Goal: Find specific page/section: Locate a particular part of the current website

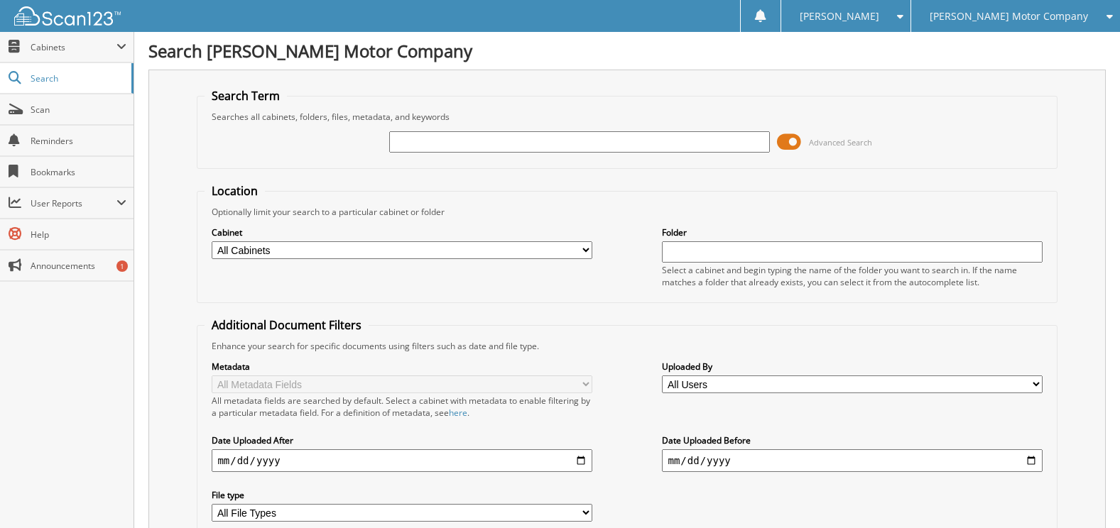
click at [415, 137] on input "text" at bounding box center [579, 141] width 380 height 21
type input "DT13926"
click at [587, 249] on select "All Cabinets ACCOUNTS PAYABLE CHECKS CREDIT CARDS FORD VEHICLE DELIVERY INVOICE…" at bounding box center [402, 250] width 380 height 18
select select "487"
click at [212, 241] on select "All Cabinets ACCOUNTS PAYABLE CHECKS CREDIT CARDS FORD VEHICLE DELIVERY INVOICE…" at bounding box center [402, 250] width 380 height 18
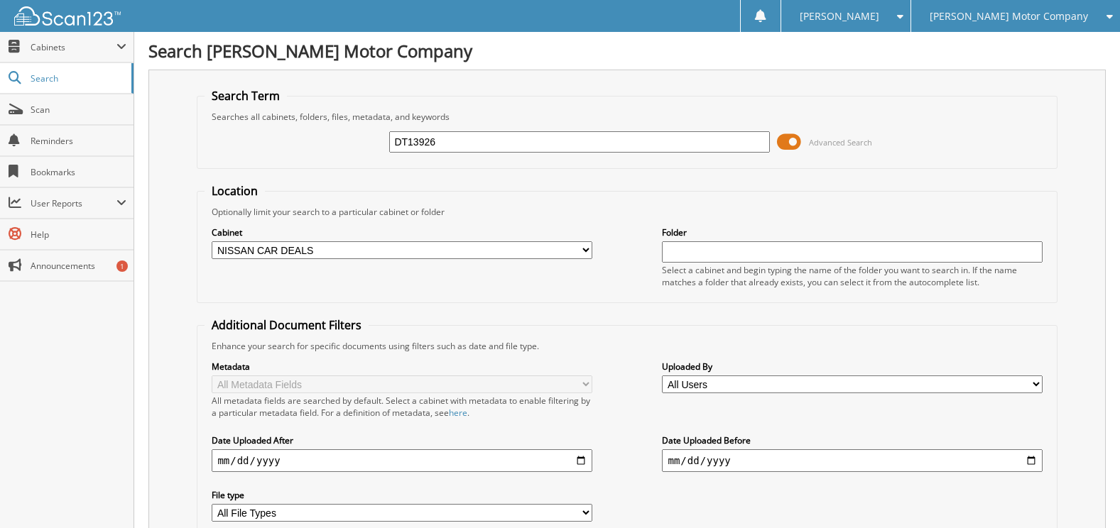
scroll to position [116, 0]
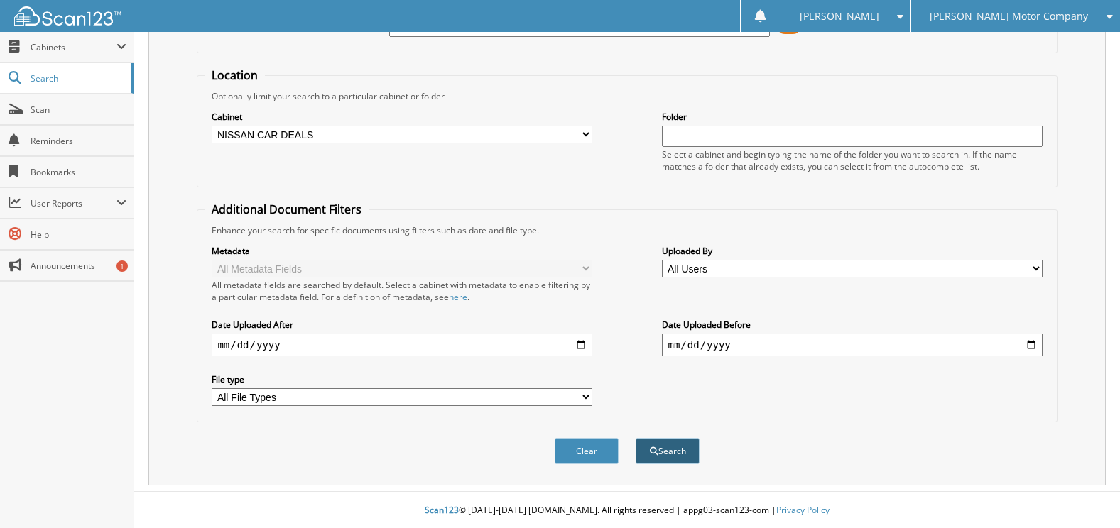
click at [672, 451] on button "Search" at bounding box center [668, 451] width 64 height 26
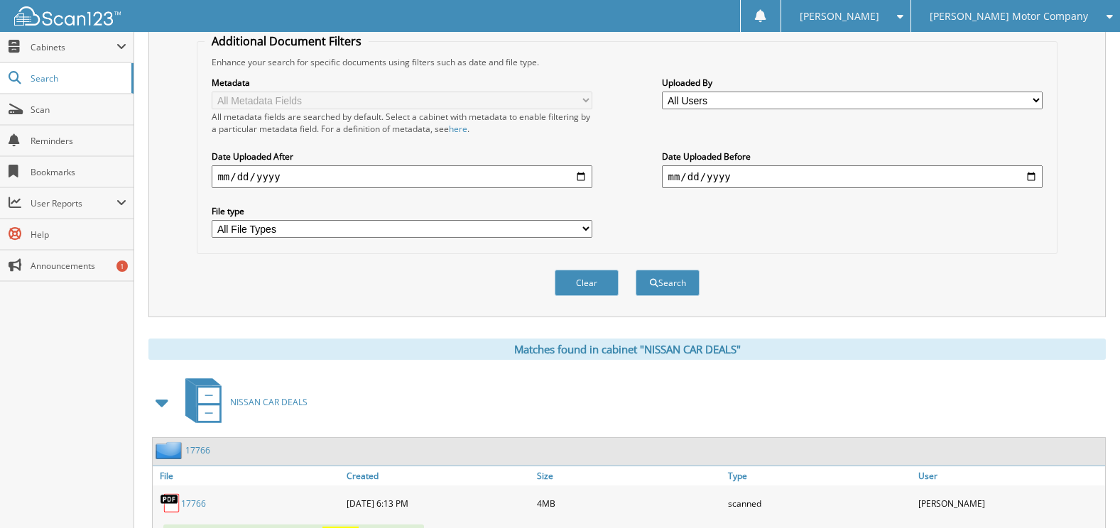
scroll to position [344, 0]
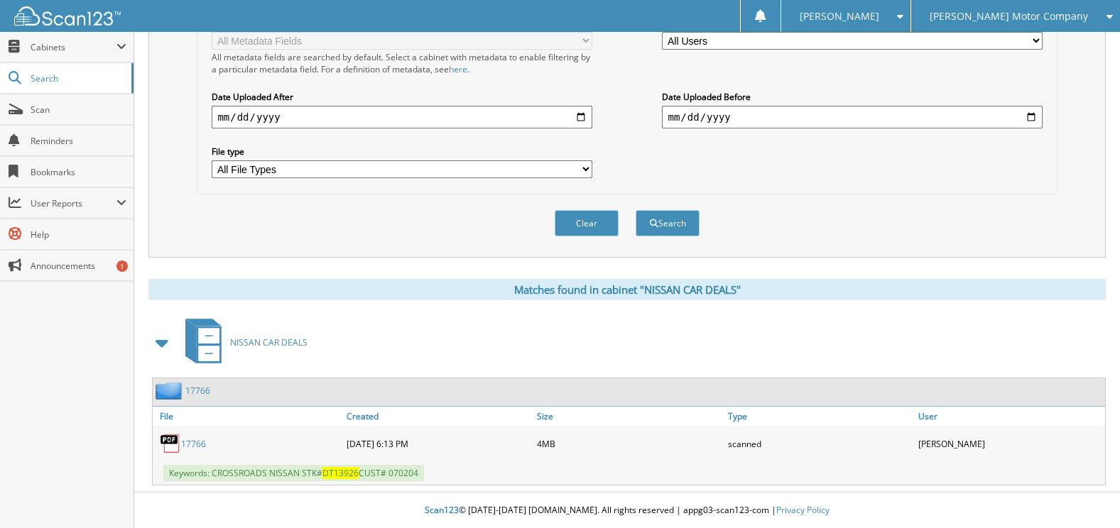
click at [202, 443] on link "17766" at bounding box center [193, 444] width 25 height 12
